Goal: Use online tool/utility: Utilize a website feature to perform a specific function

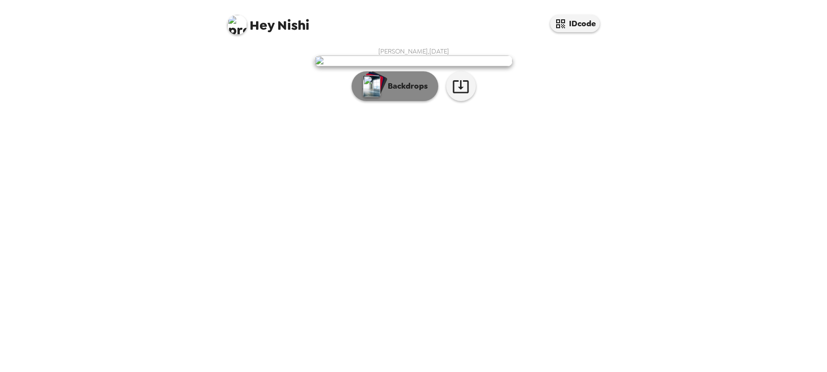
click at [416, 92] on p "Backdrops" at bounding box center [405, 86] width 45 height 12
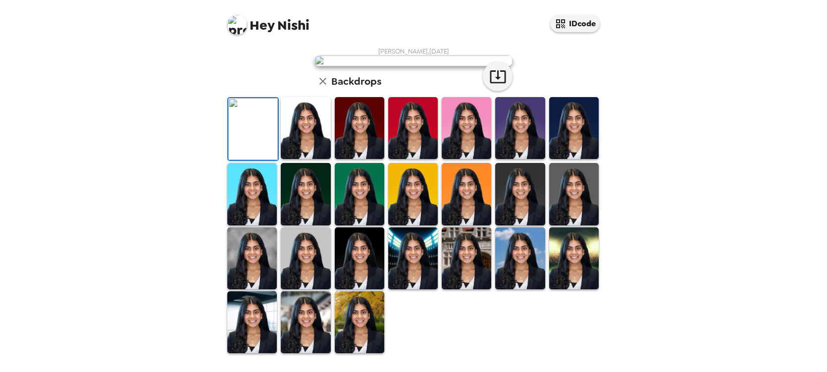
scroll to position [235, 0]
click at [313, 326] on img at bounding box center [306, 322] width 50 height 62
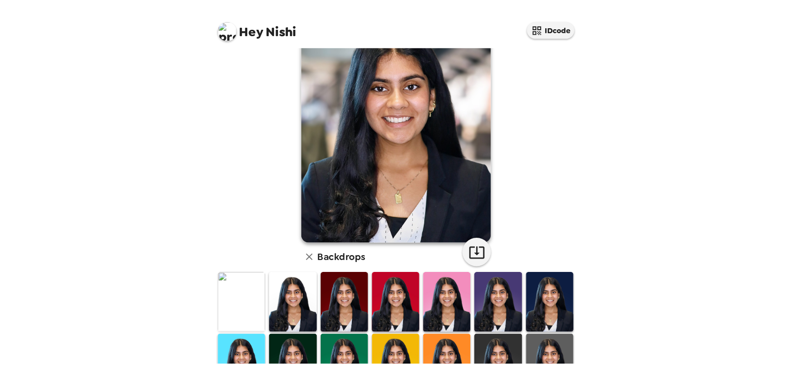
scroll to position [0, 0]
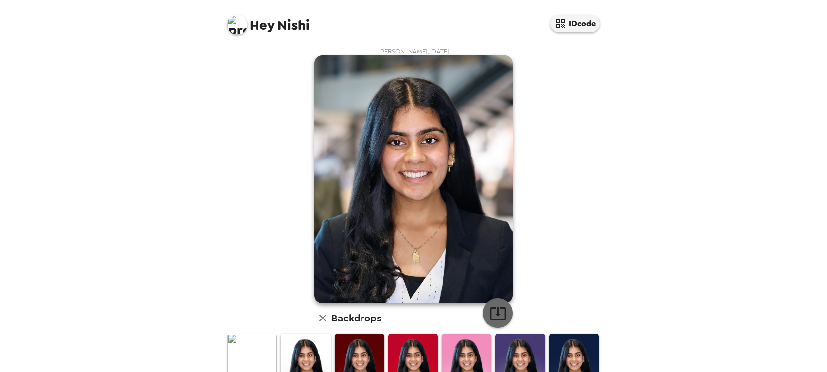
click at [502, 309] on icon "button" at bounding box center [498, 313] width 16 height 13
